Goal: Information Seeking & Learning: Learn about a topic

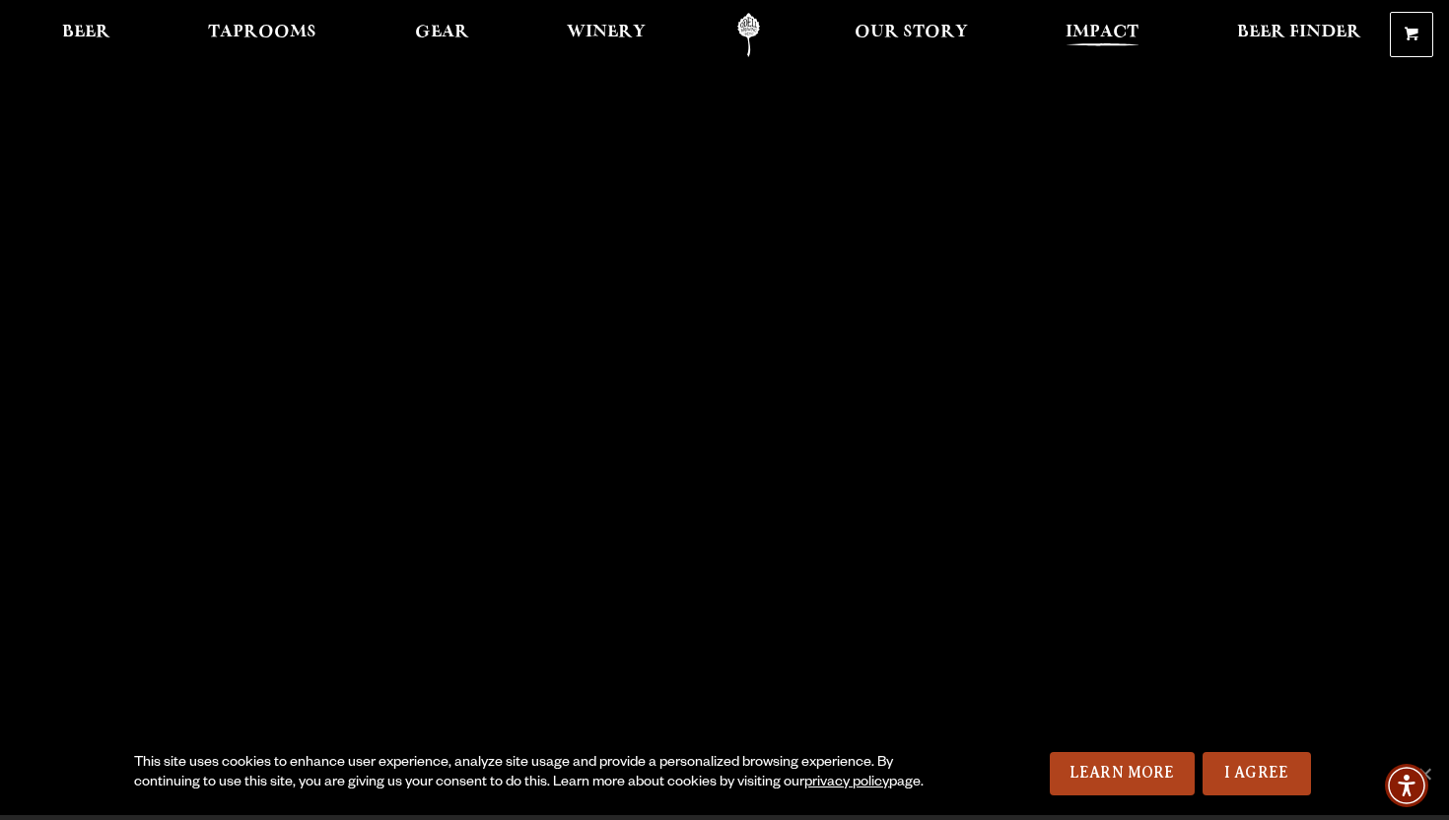
click at [1125, 32] on span "Impact" at bounding box center [1102, 33] width 73 height 16
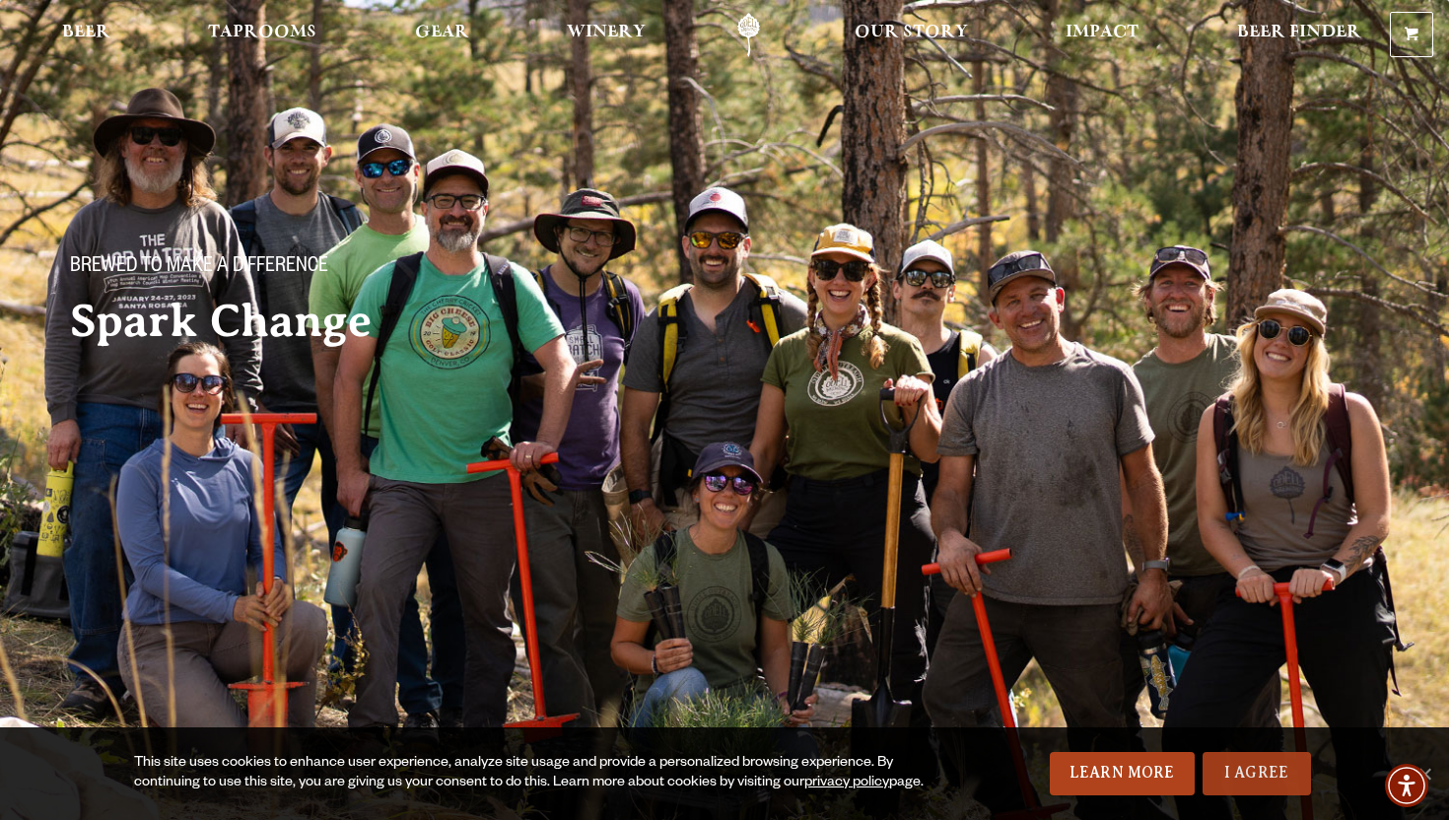
click at [1250, 774] on link "I Agree" at bounding box center [1257, 773] width 108 height 43
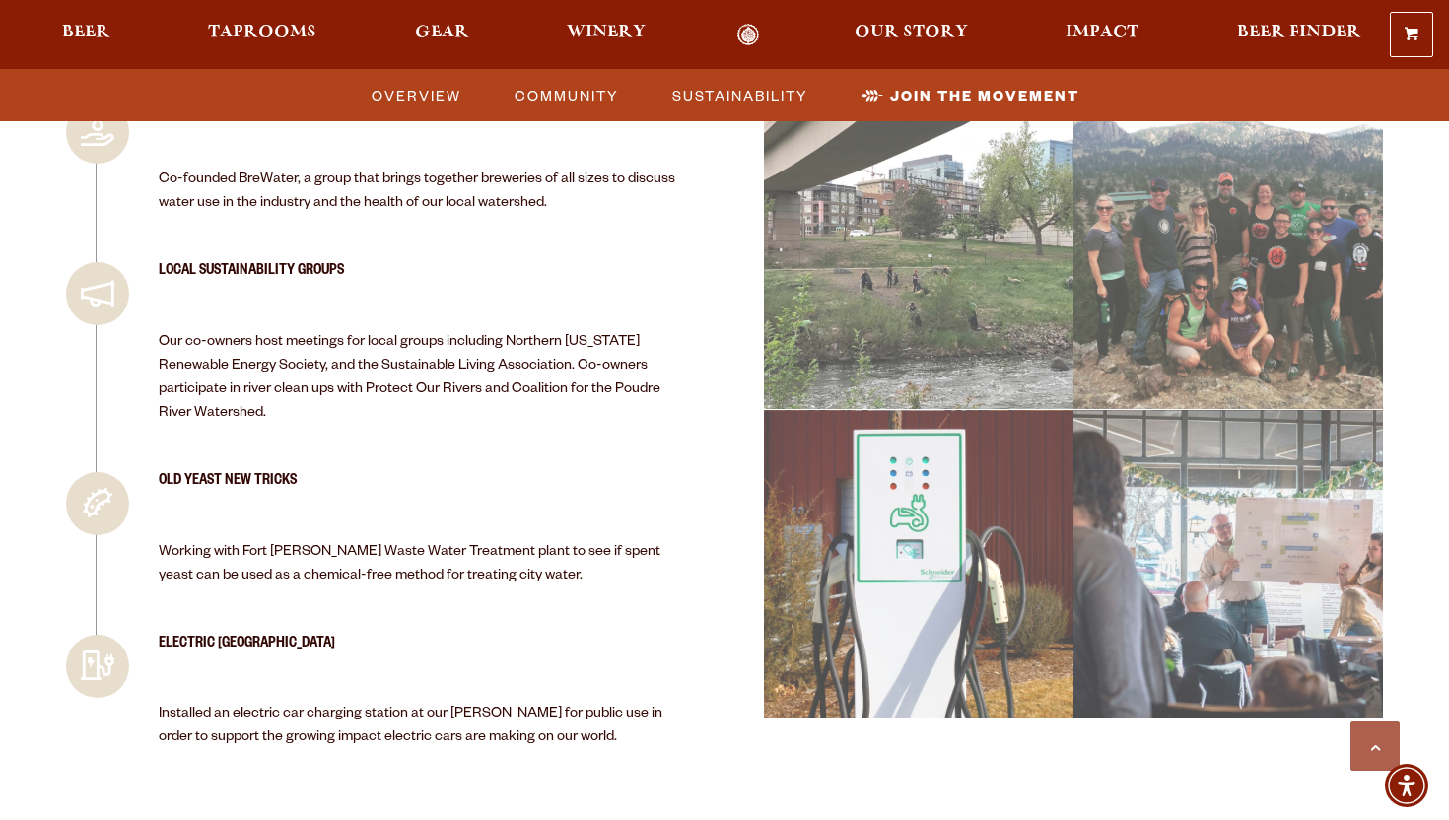
scroll to position [4341, 0]
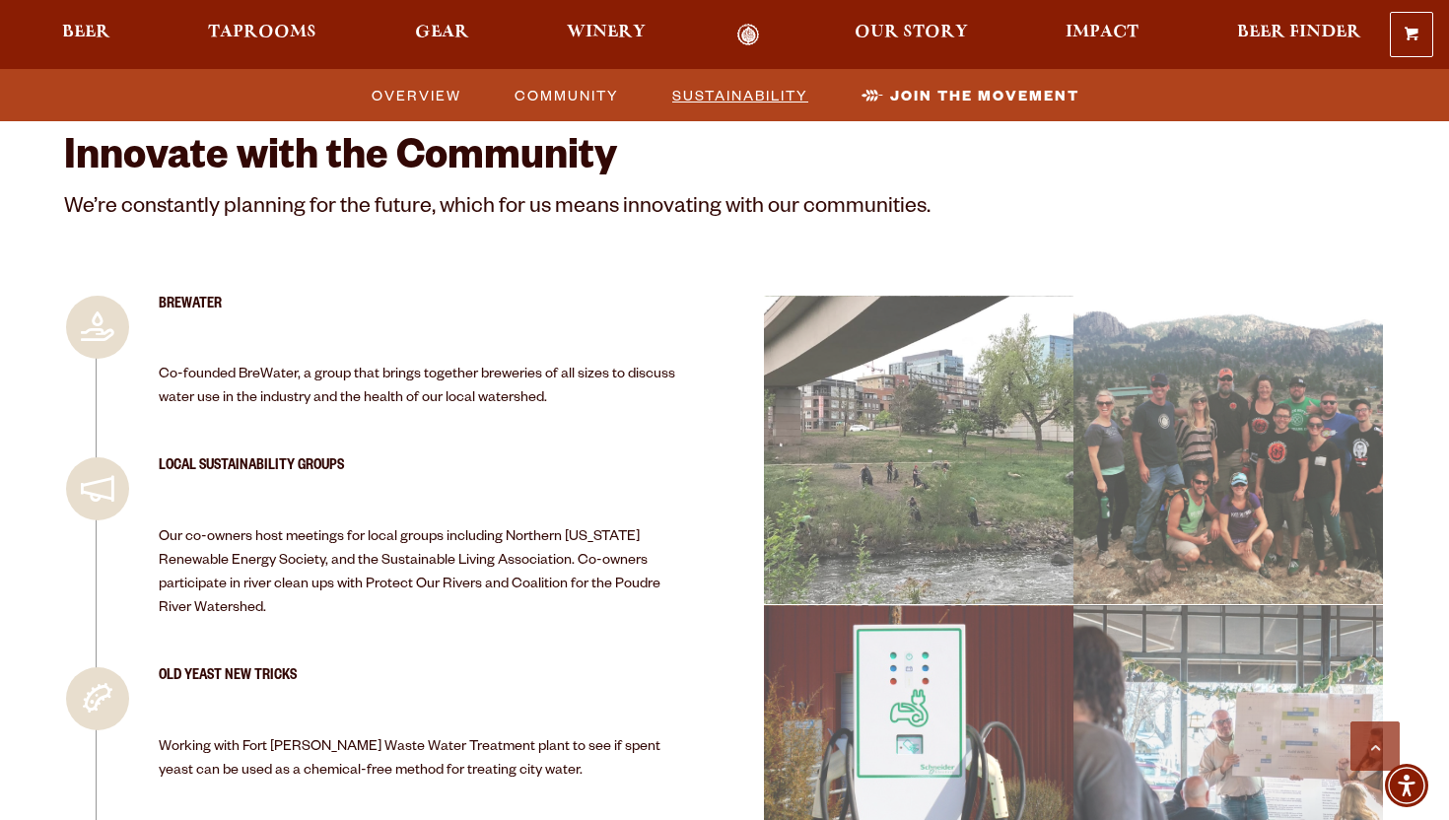
click at [742, 92] on span "Sustainability" at bounding box center [740, 95] width 136 height 29
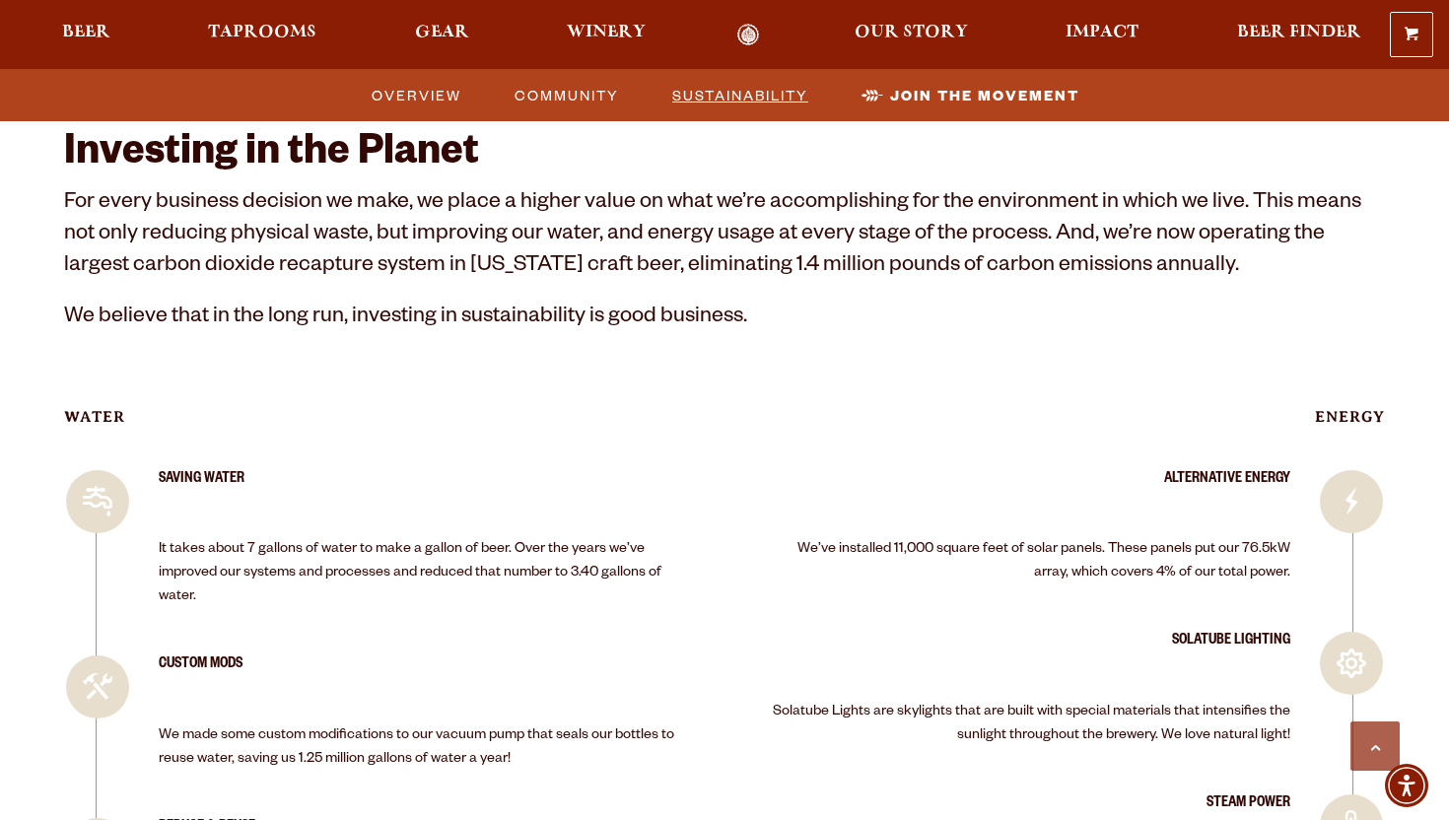
scroll to position [2868, 0]
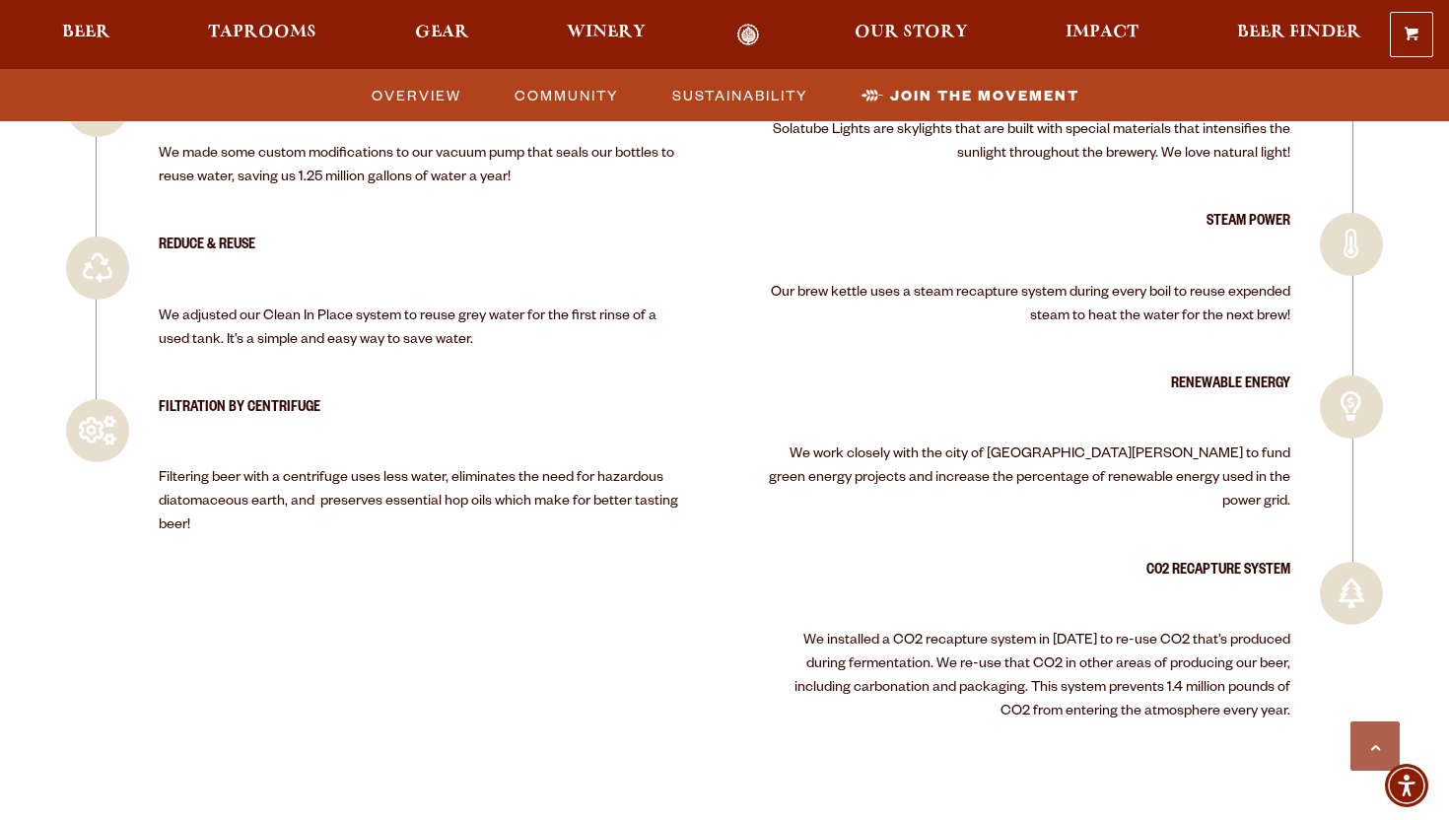
scroll to position [3478, 0]
